Goal: Navigation & Orientation: Find specific page/section

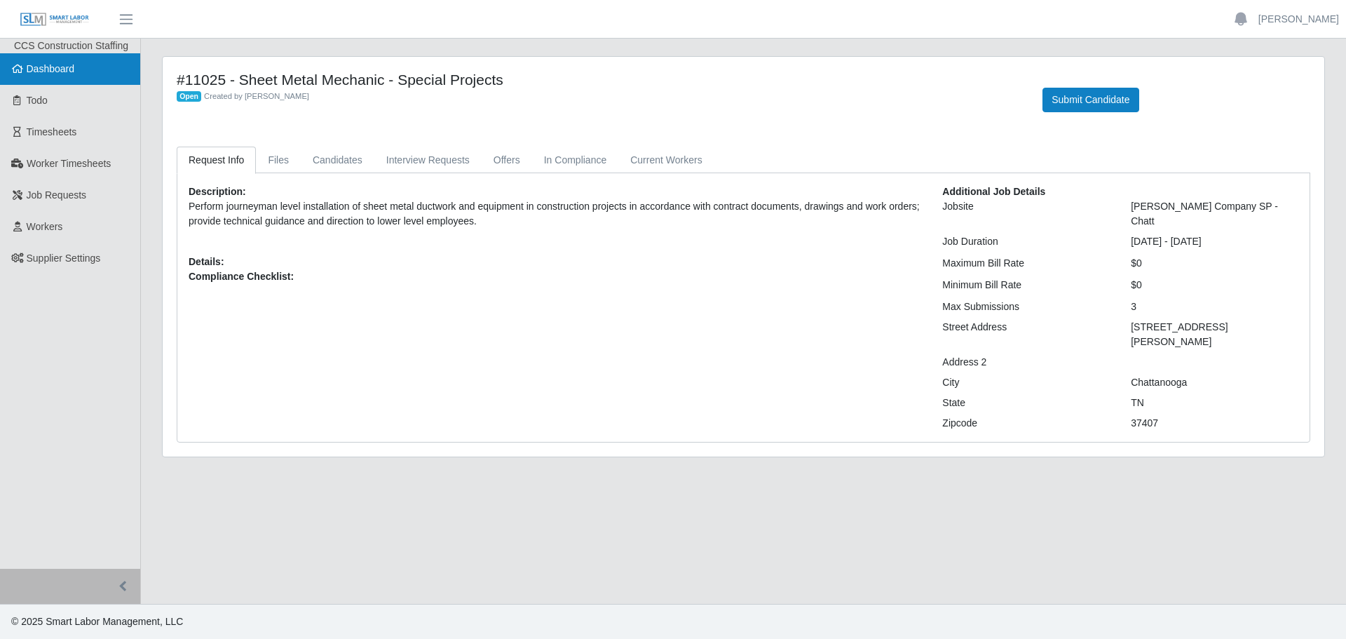
click at [42, 68] on span "Dashboard" at bounding box center [51, 68] width 48 height 11
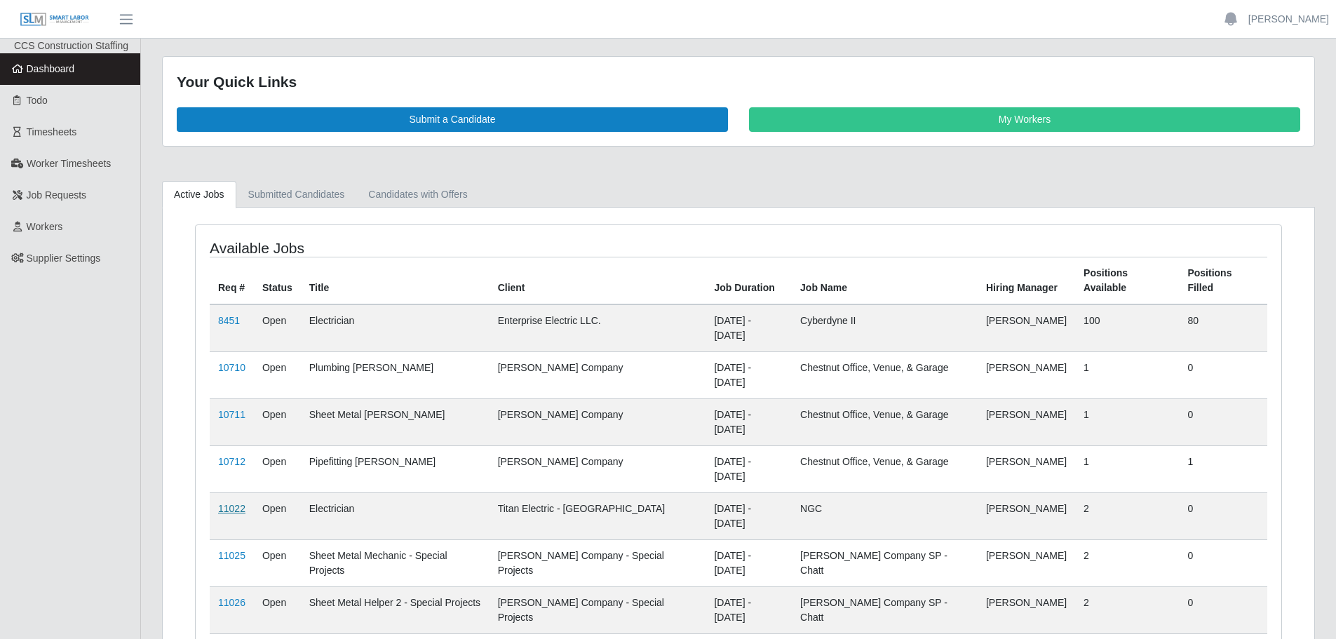
click at [234, 503] on link "11022" at bounding box center [231, 508] width 27 height 11
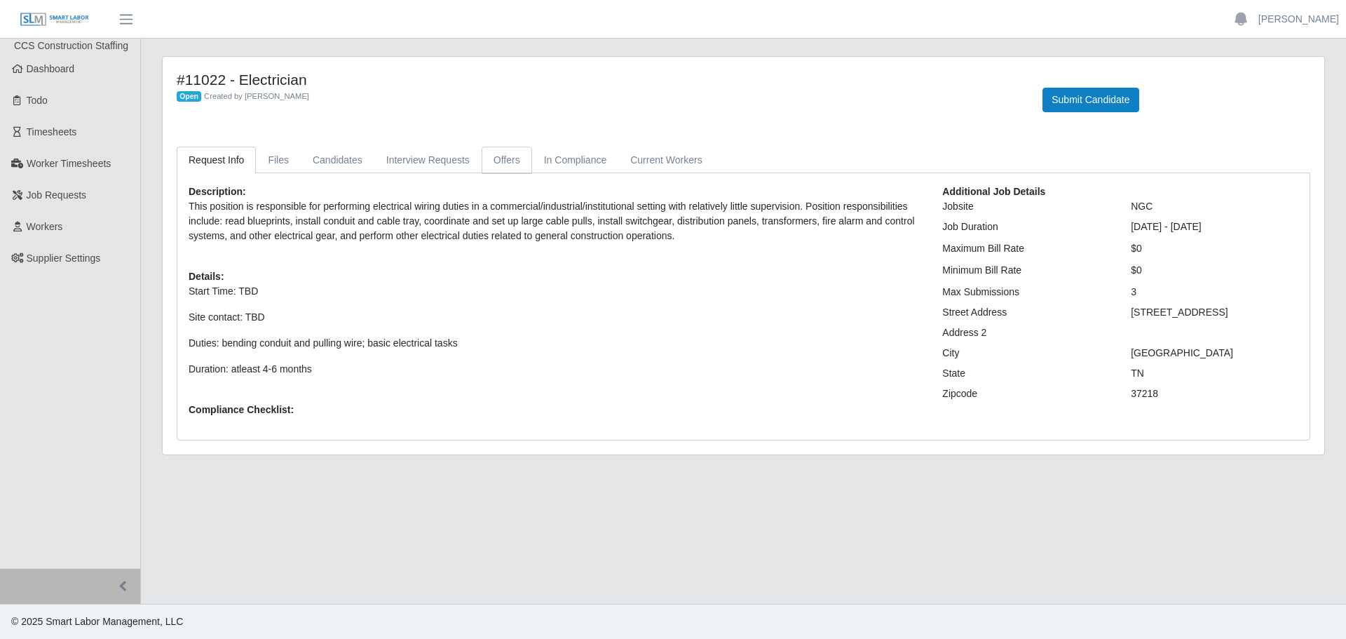
click at [516, 154] on link "Offers" at bounding box center [507, 160] width 50 height 27
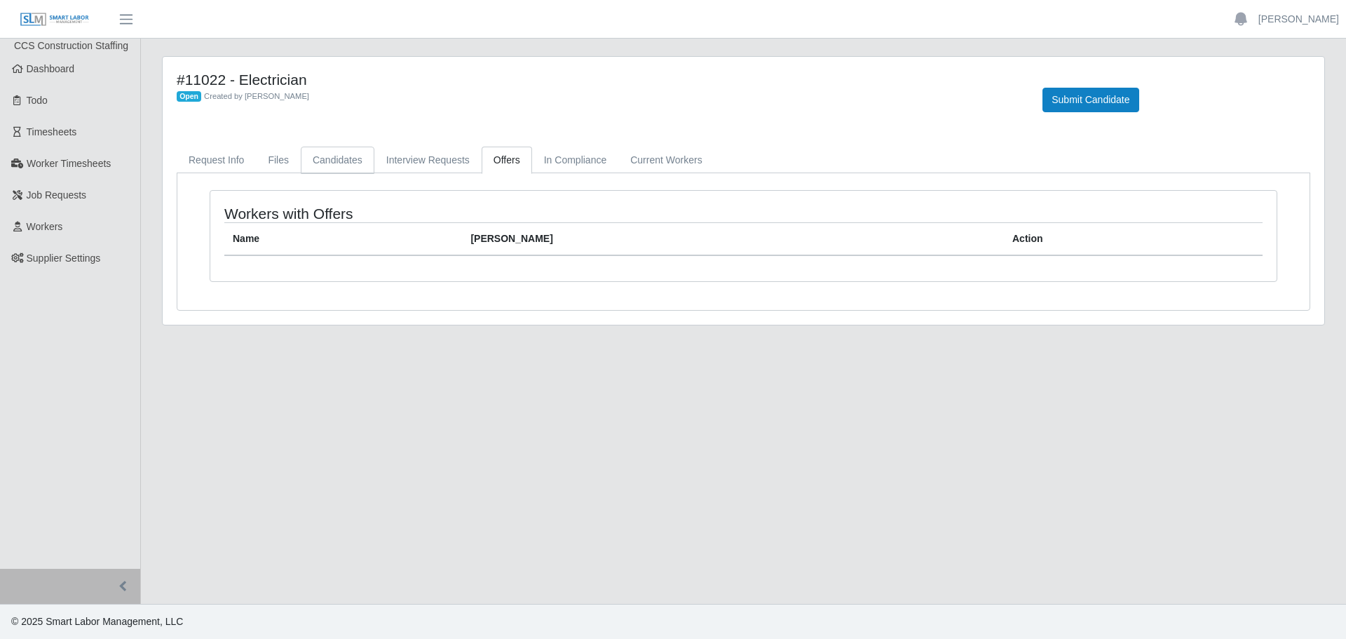
click at [332, 162] on link "Candidates" at bounding box center [338, 160] width 74 height 27
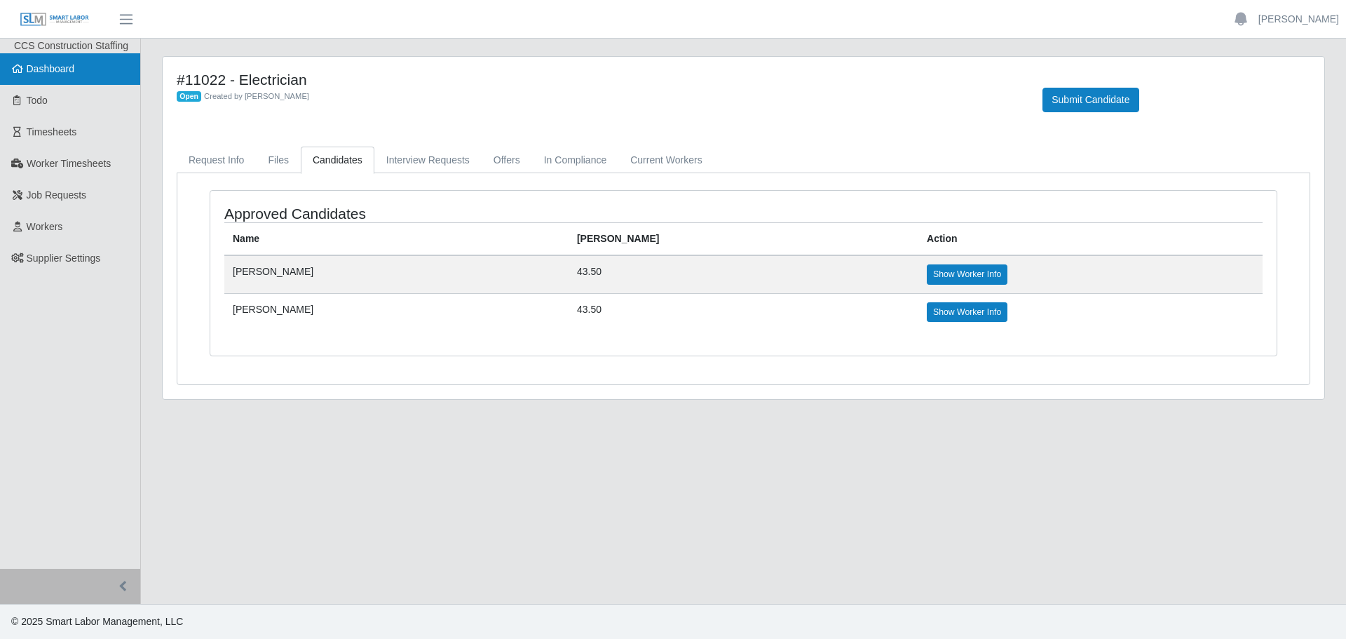
click at [32, 64] on span "Dashboard" at bounding box center [51, 68] width 48 height 11
